Goal: Task Accomplishment & Management: Use online tool/utility

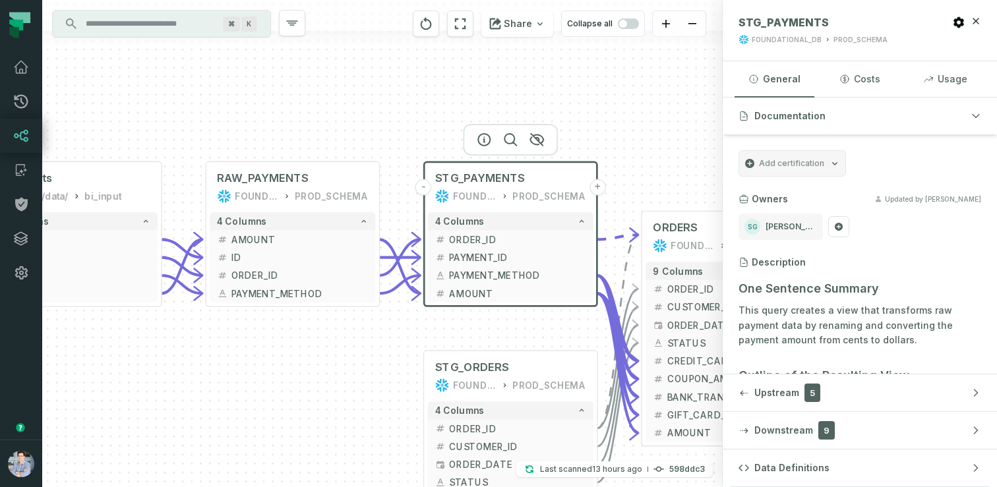
scroll to position [45, 0]
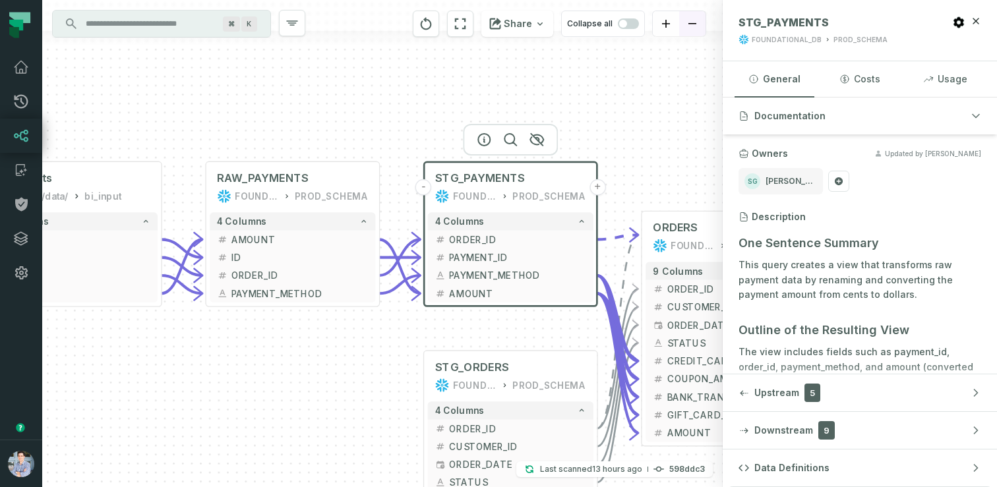
click at [687, 26] on button "zoom out" at bounding box center [692, 24] width 26 height 26
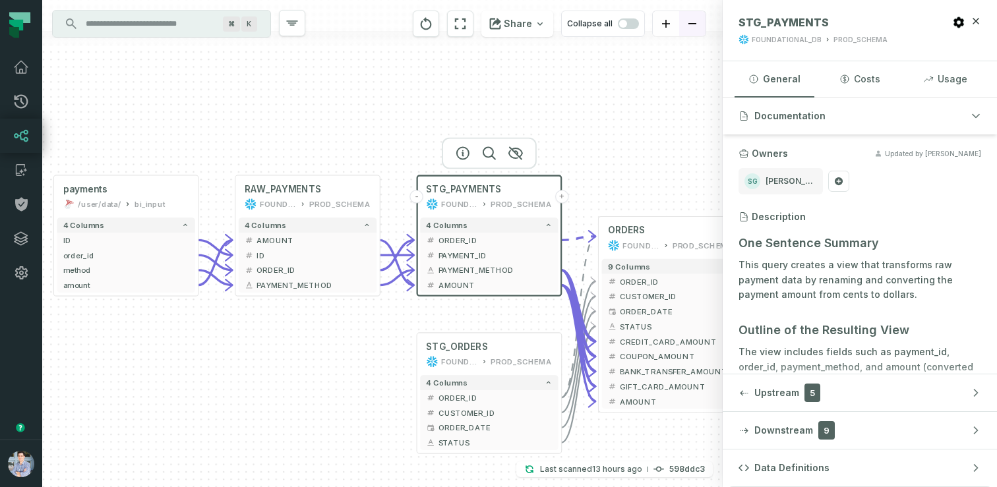
click at [687, 26] on button "zoom out" at bounding box center [692, 24] width 26 height 26
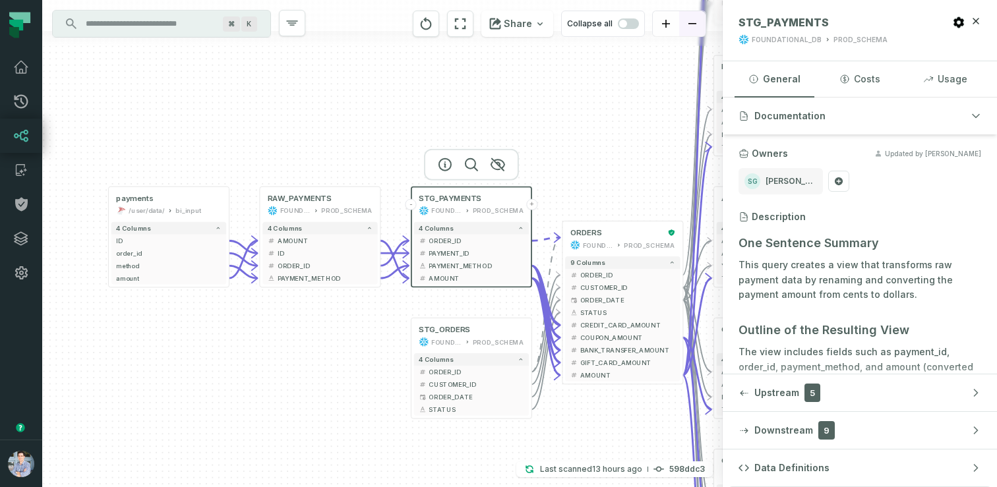
click at [687, 26] on button "zoom out" at bounding box center [692, 24] width 26 height 26
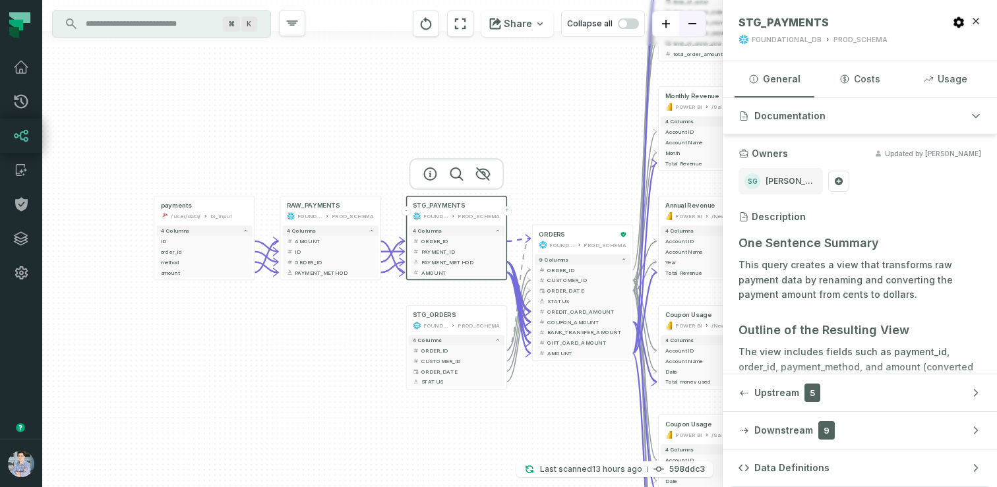
click at [687, 26] on button "zoom out" at bounding box center [692, 24] width 26 height 26
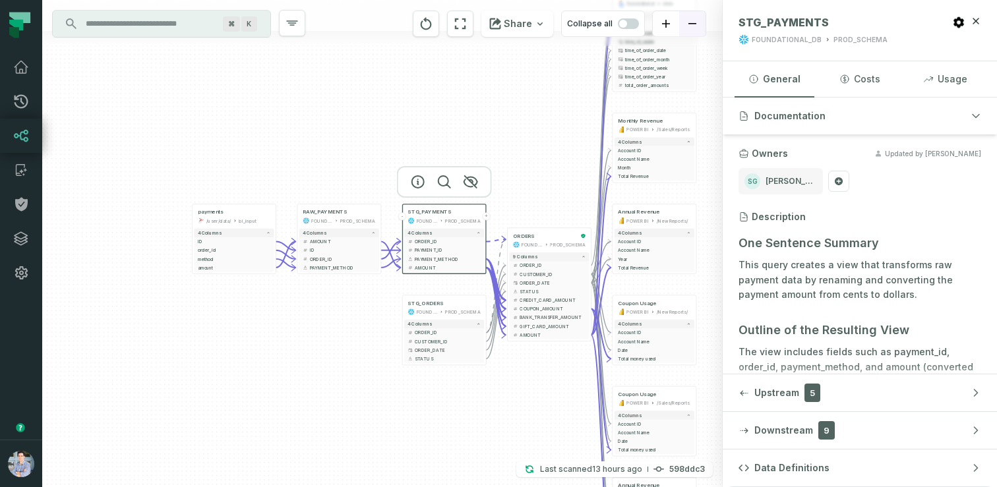
click at [687, 26] on button "zoom out" at bounding box center [692, 24] width 26 height 26
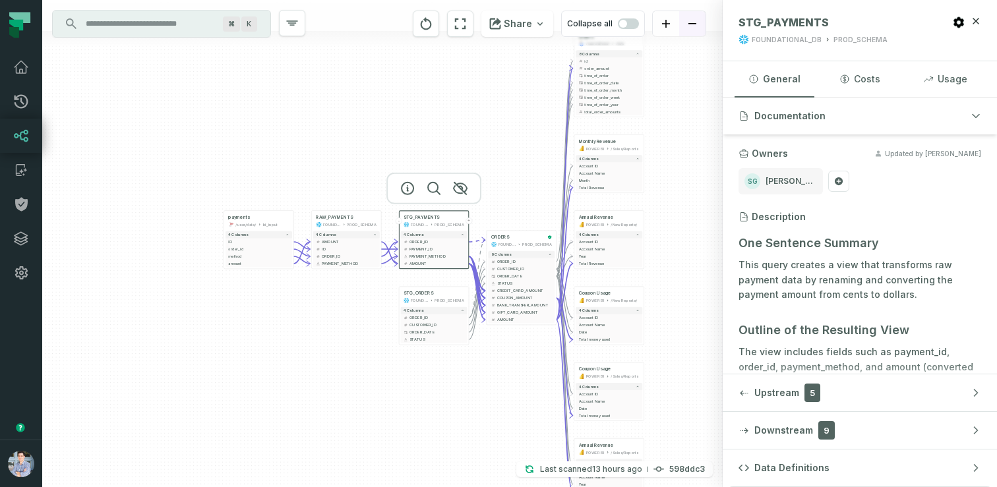
click at [687, 26] on button "zoom out" at bounding box center [692, 24] width 26 height 26
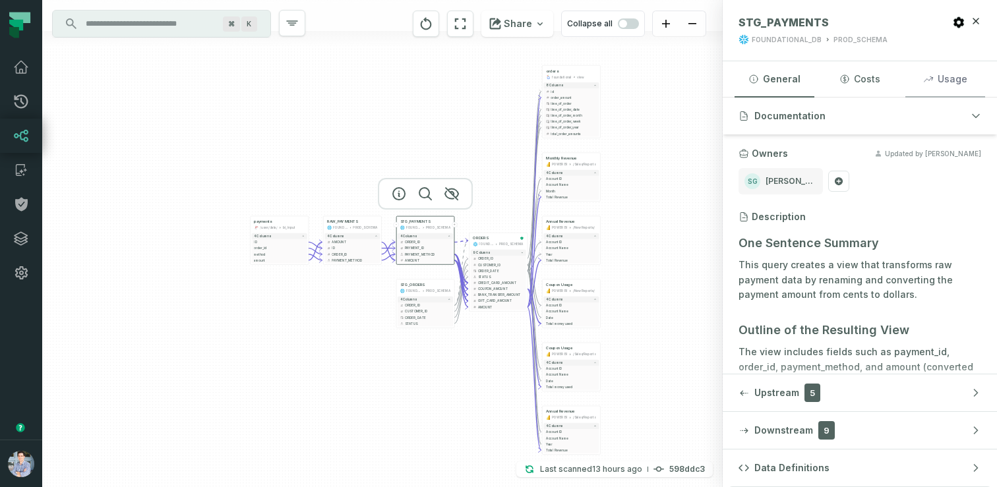
click at [940, 90] on button "Usage" at bounding box center [945, 79] width 80 height 36
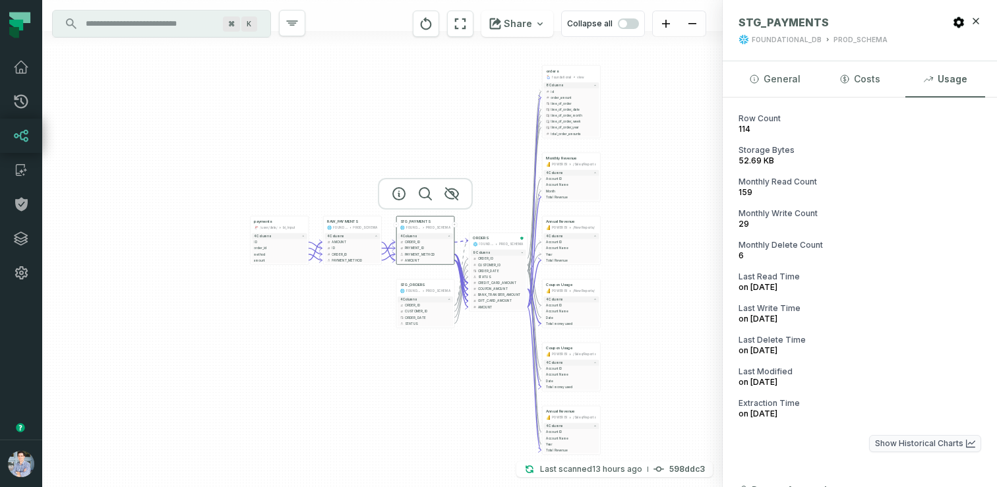
click at [904, 446] on button "Show Historical Charts" at bounding box center [925, 443] width 112 height 17
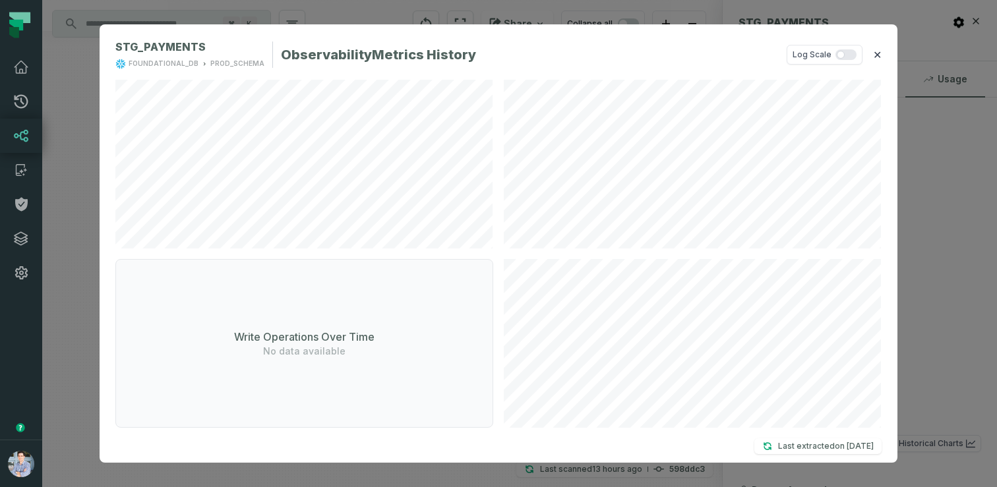
click at [876, 52] on button "✕" at bounding box center [877, 55] width 9 height 16
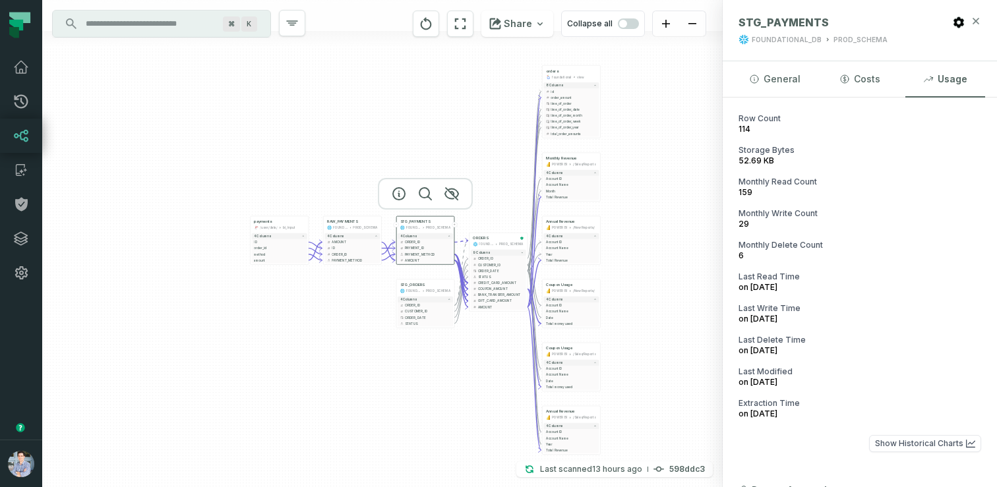
click at [978, 22] on icon "button" at bounding box center [976, 21] width 6 height 6
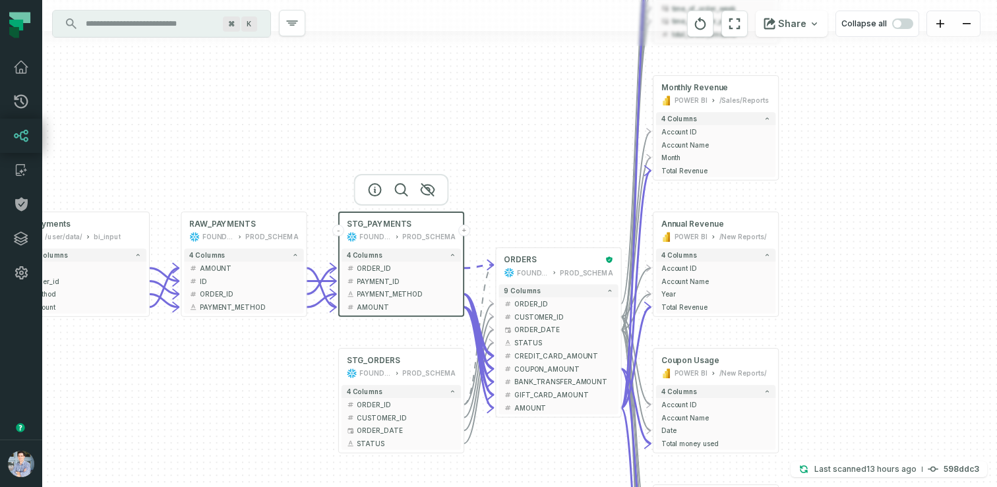
drag, startPoint x: 379, startPoint y: 146, endPoint x: 493, endPoint y: 142, distance: 114.8
click at [493, 142] on div "+ payments /user/data/ bi_input - 4 columns + ID - + order_id - + method - + am…" at bounding box center [519, 243] width 955 height 487
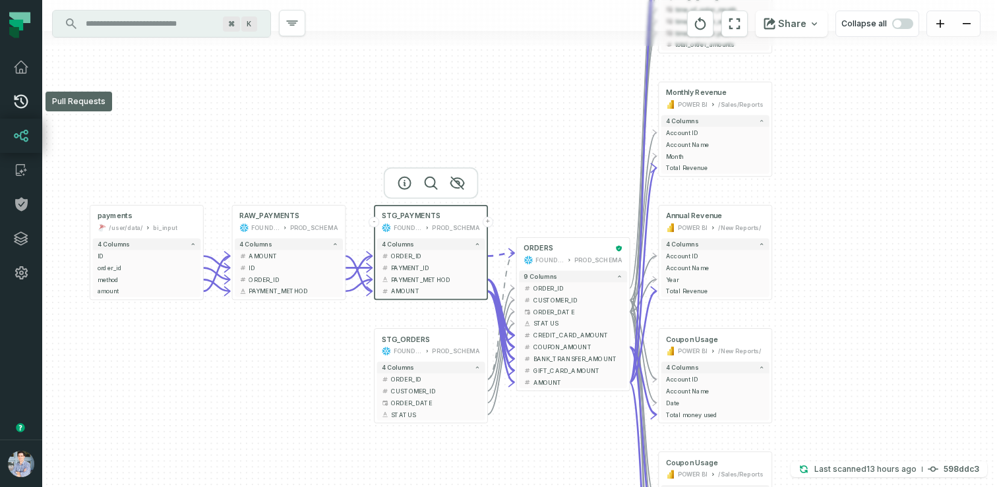
click at [30, 105] on link "Pull Requests" at bounding box center [21, 101] width 42 height 34
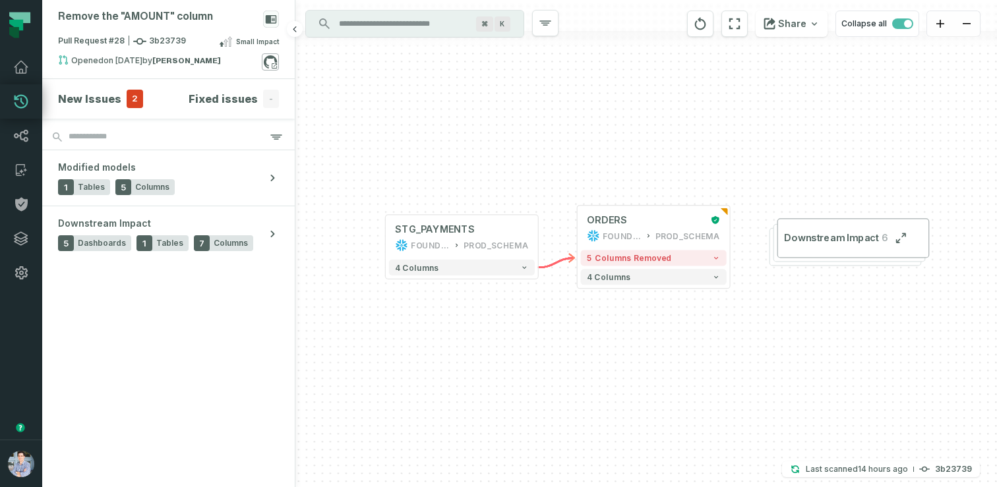
click at [272, 65] on icon at bounding box center [274, 65] width 5 height 5
